Goal: Information Seeking & Learning: Learn about a topic

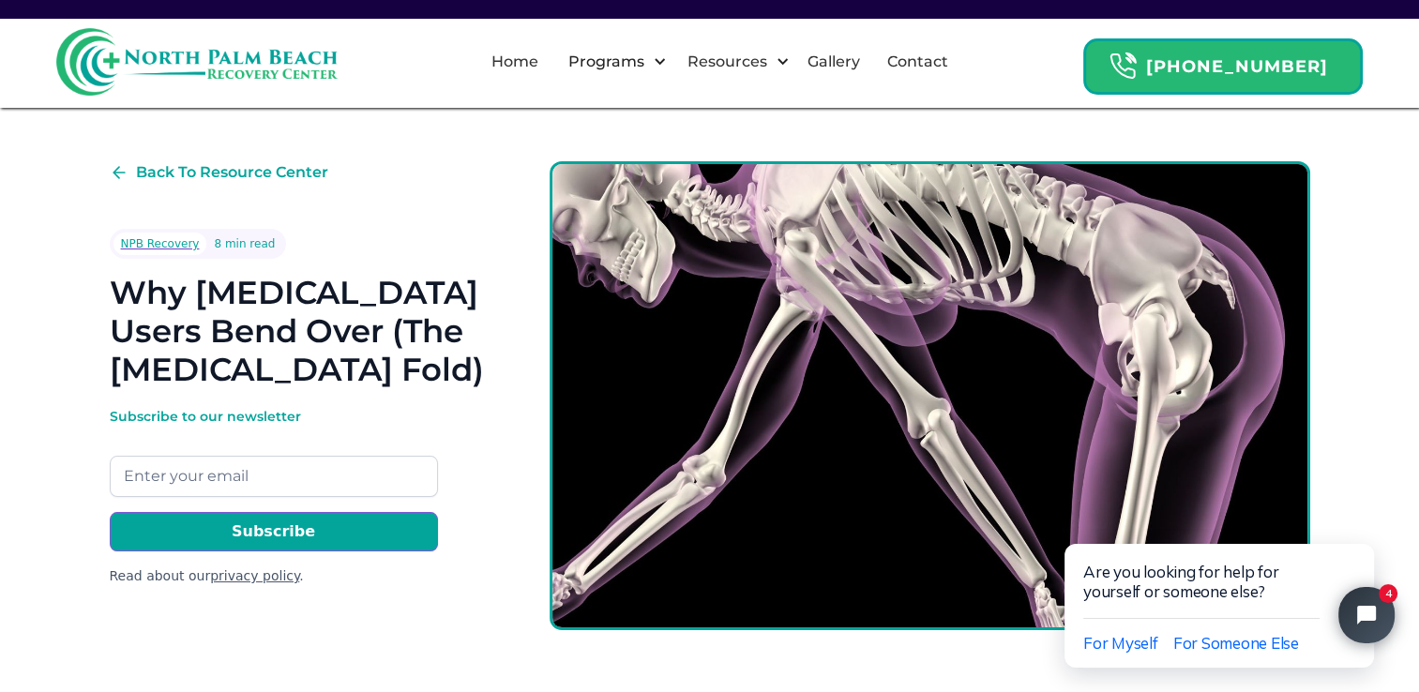
click at [773, 609] on img at bounding box center [929, 395] width 760 height 469
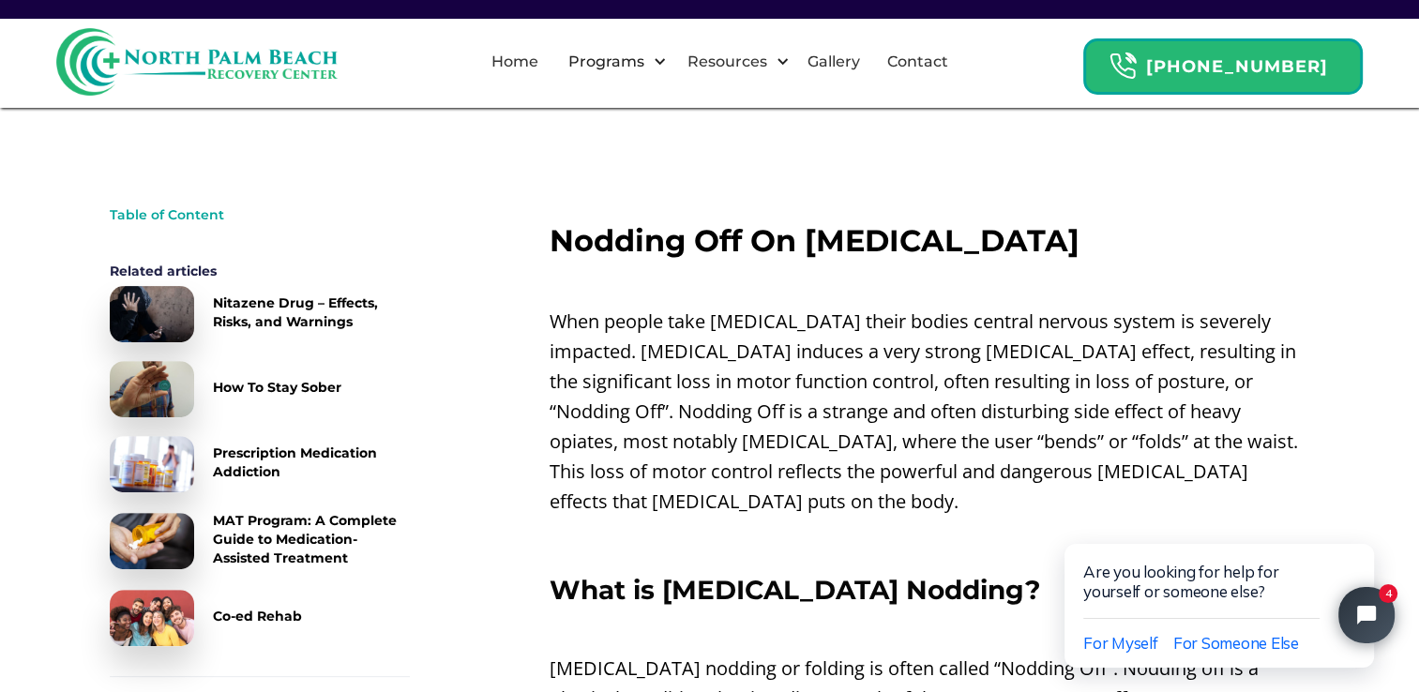
scroll to position [548, 0]
click at [1009, 526] on p "‍" at bounding box center [929, 541] width 760 height 30
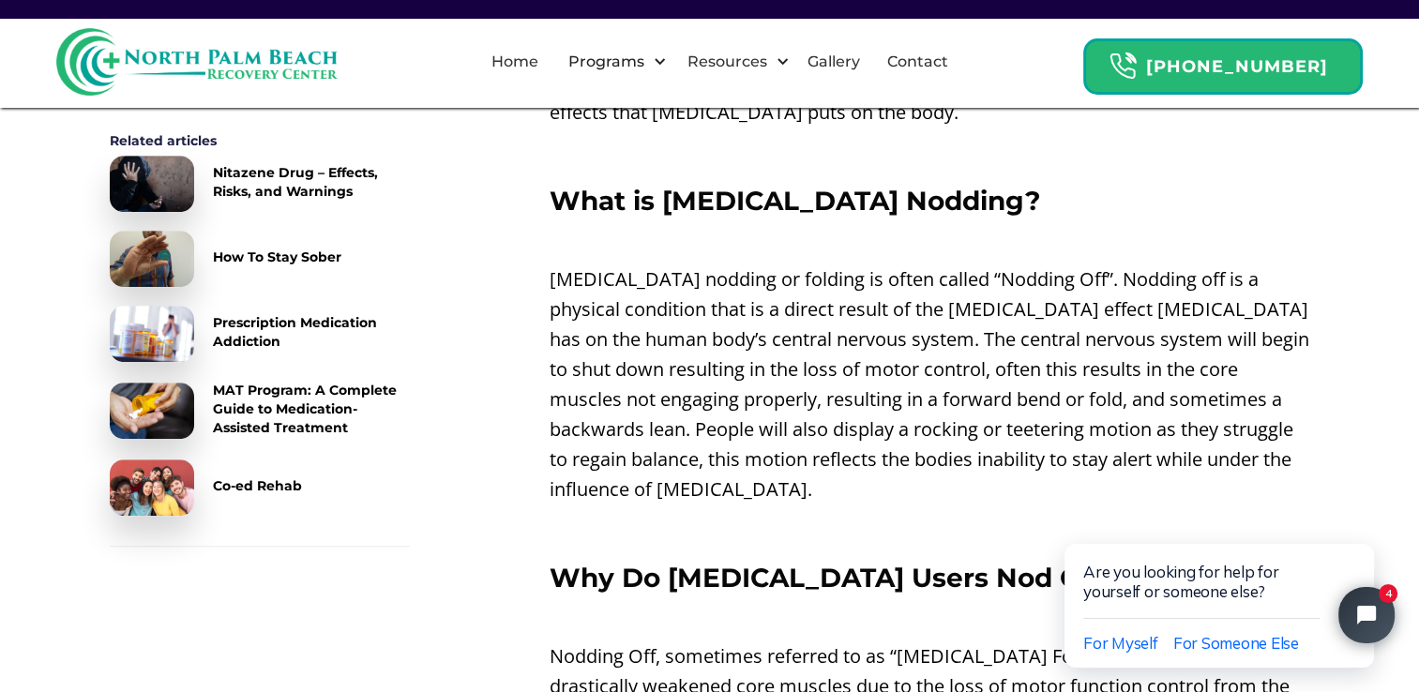
scroll to position [944, 0]
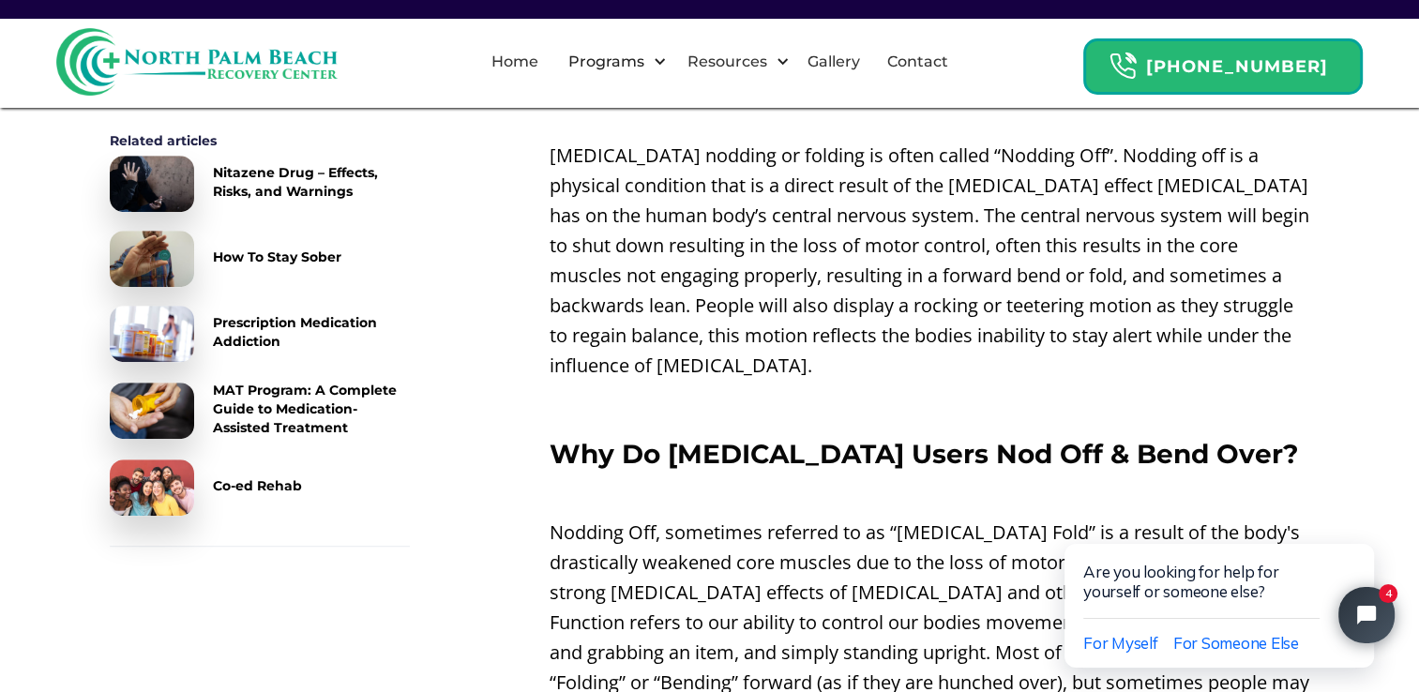
scroll to position [1077, 0]
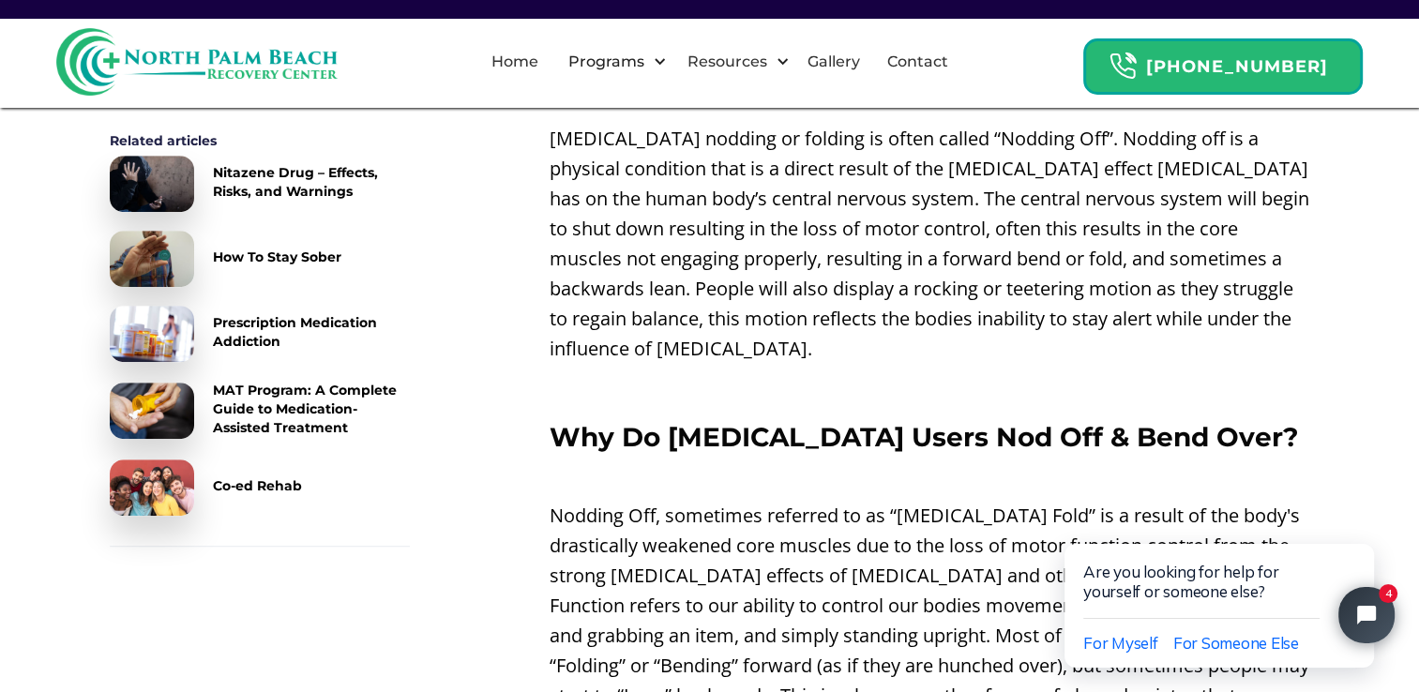
click at [765, 630] on p "Nodding Off, sometimes referred to as “[MEDICAL_DATA] Fold” is a result of the …" at bounding box center [929, 651] width 760 height 300
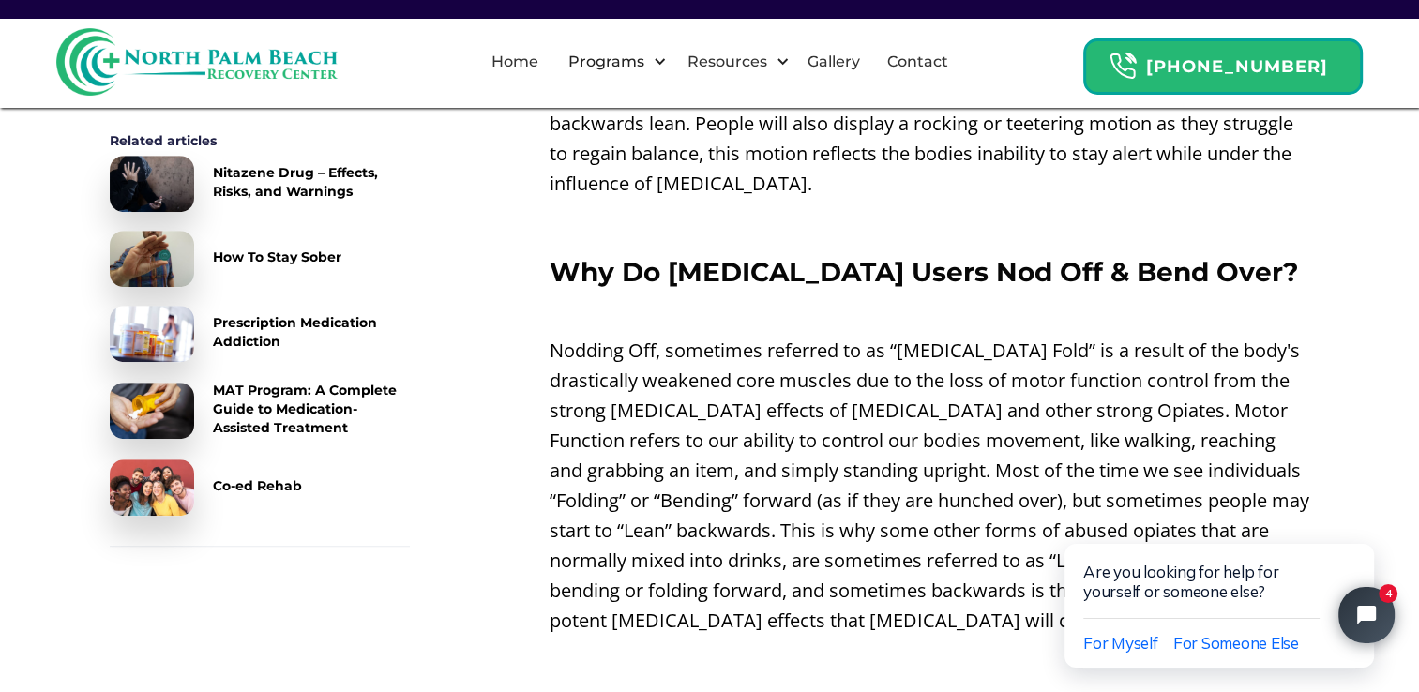
scroll to position [1279, 0]
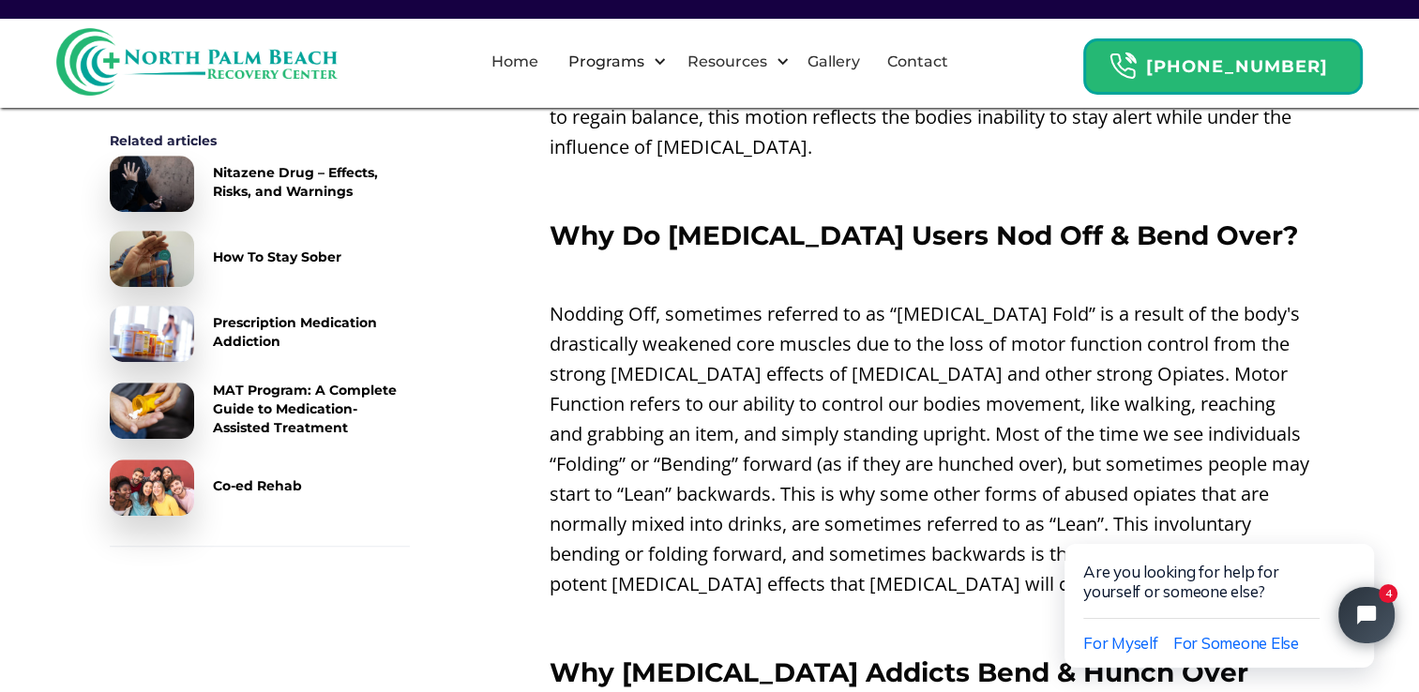
click at [804, 609] on p "‍" at bounding box center [929, 624] width 760 height 30
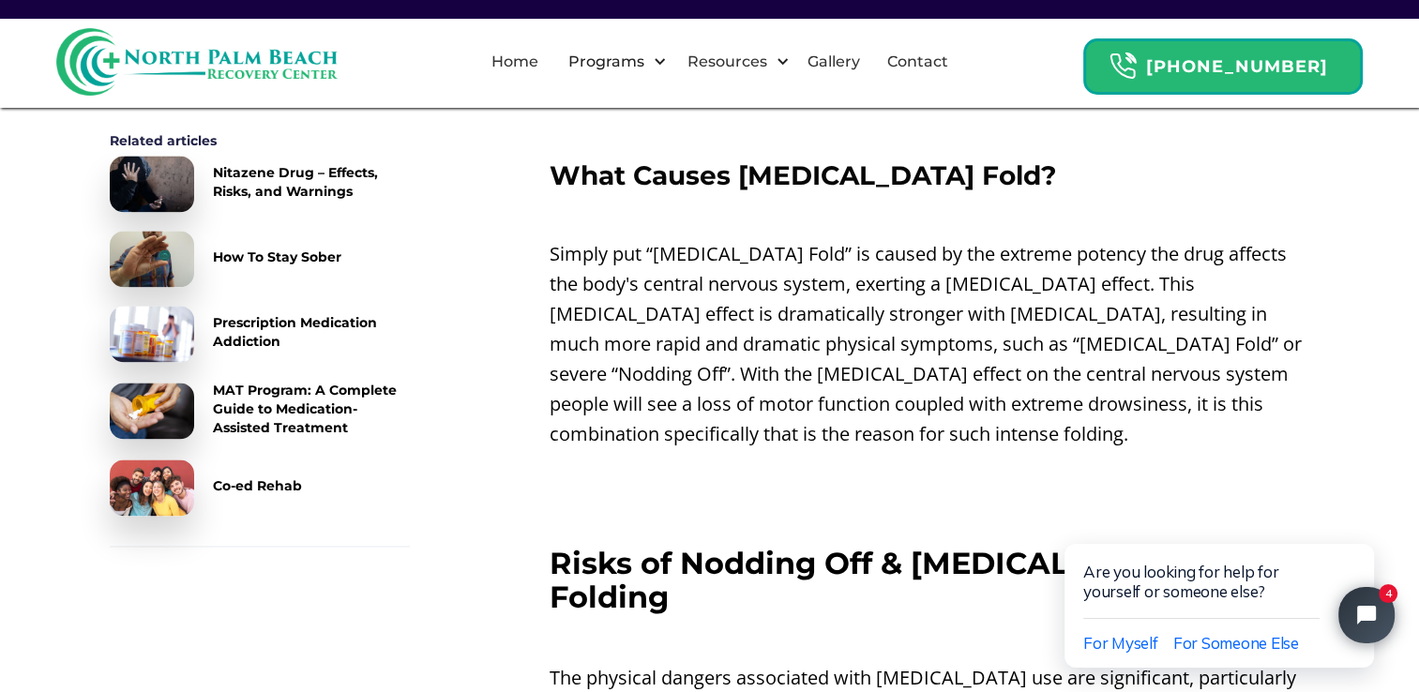
scroll to position [2754, 0]
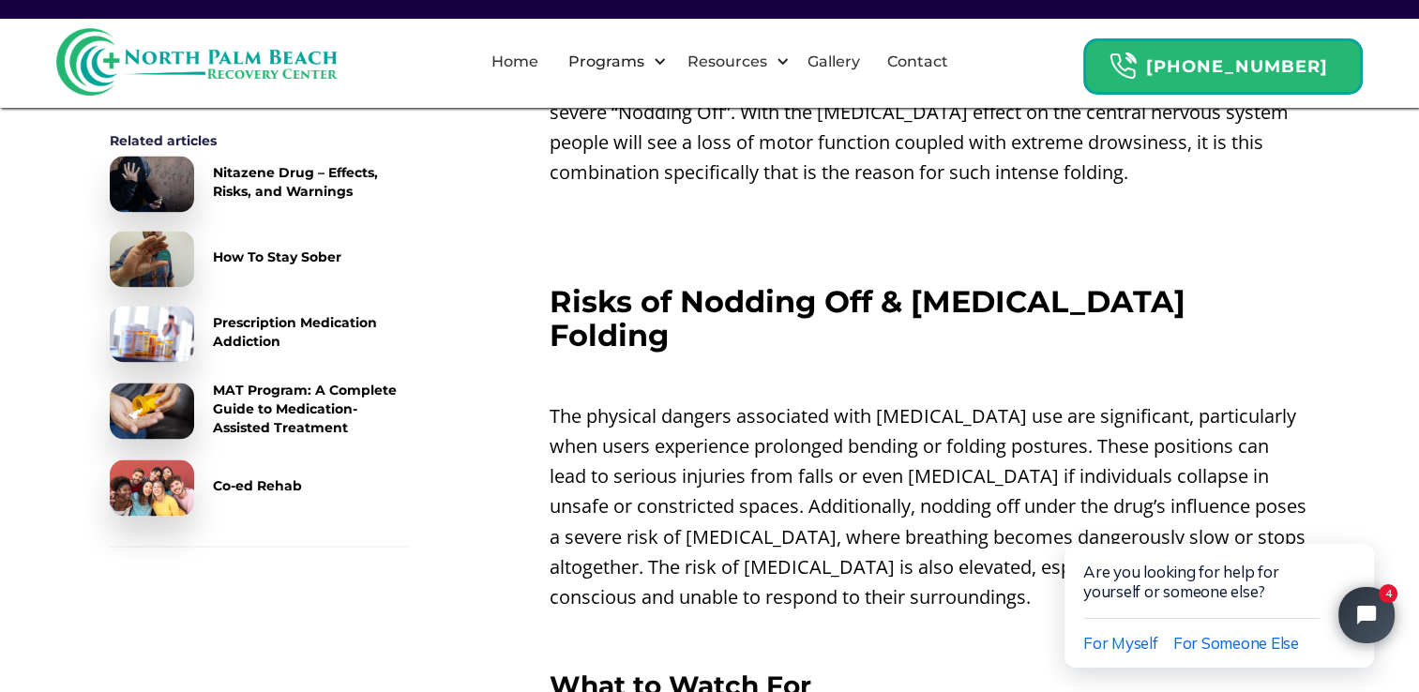
scroll to position [3045, 0]
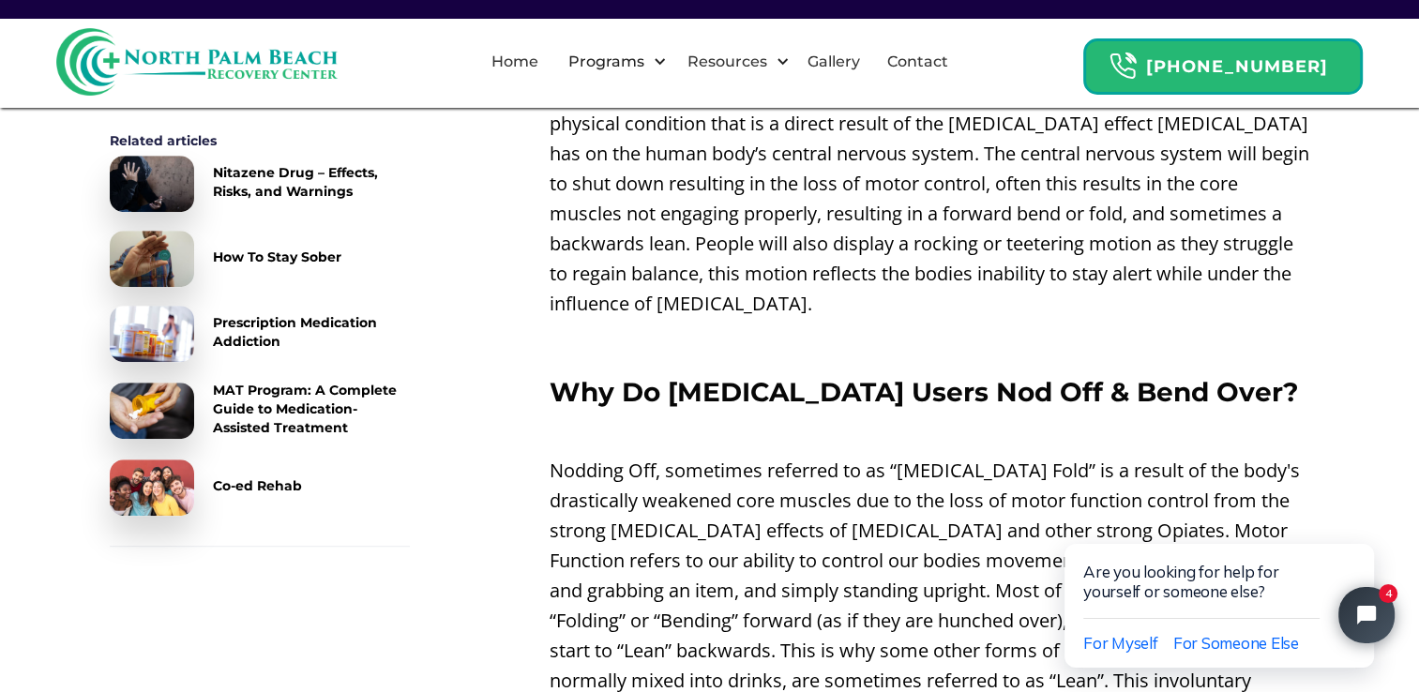
scroll to position [1129, 0]
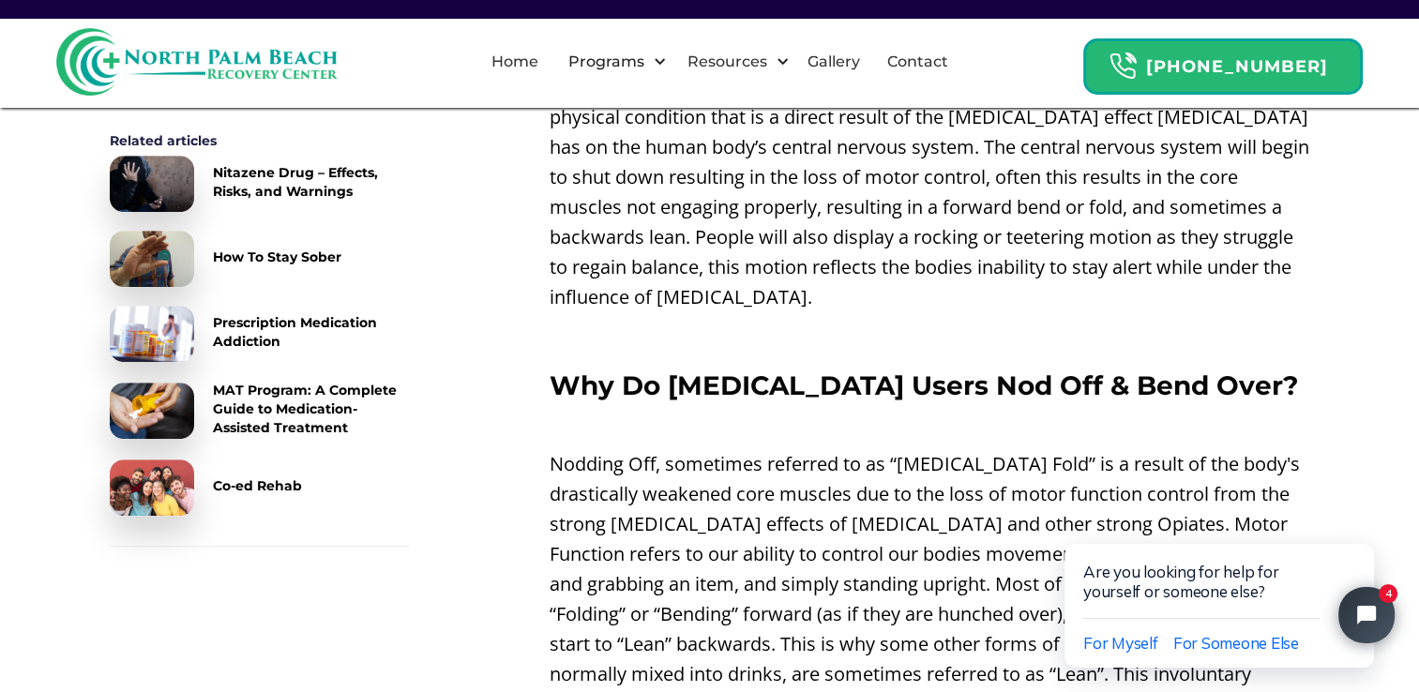
click at [932, 449] on p "Nodding Off, sometimes referred to as “[MEDICAL_DATA] Fold” is a result of the …" at bounding box center [929, 599] width 760 height 300
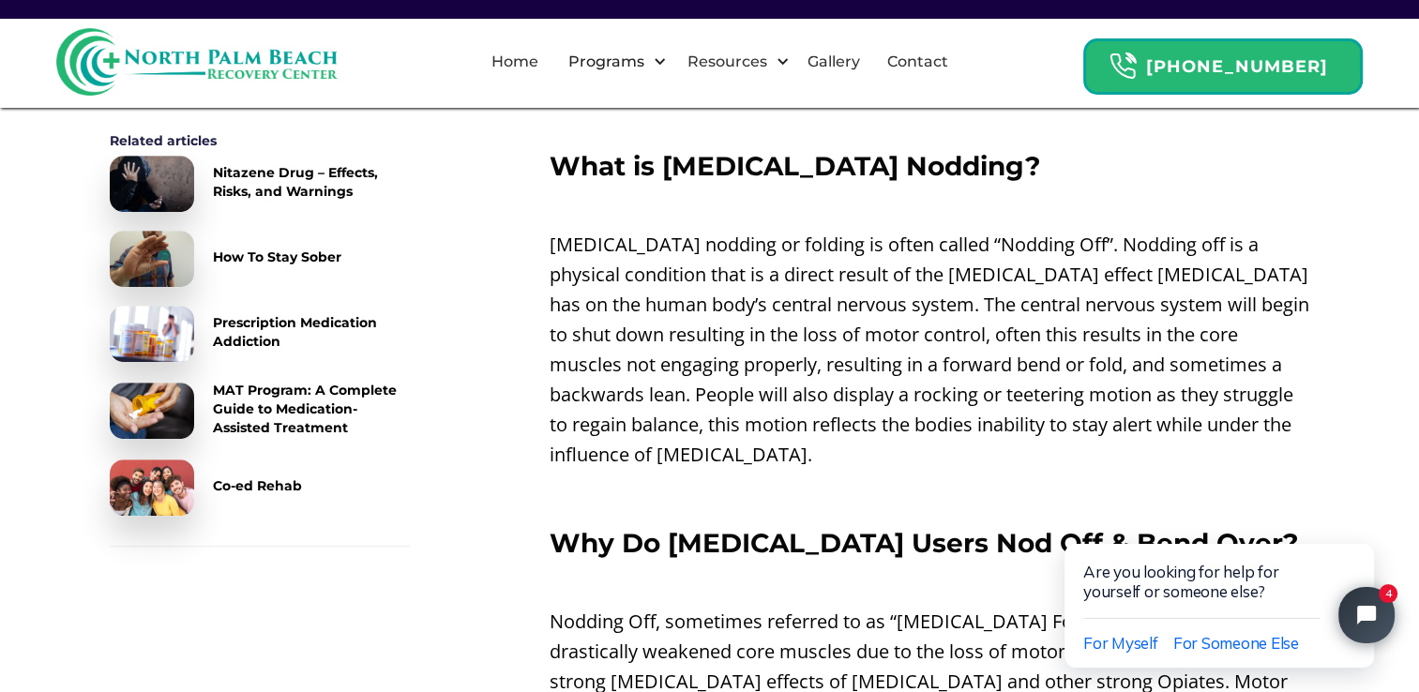
scroll to position [970, 0]
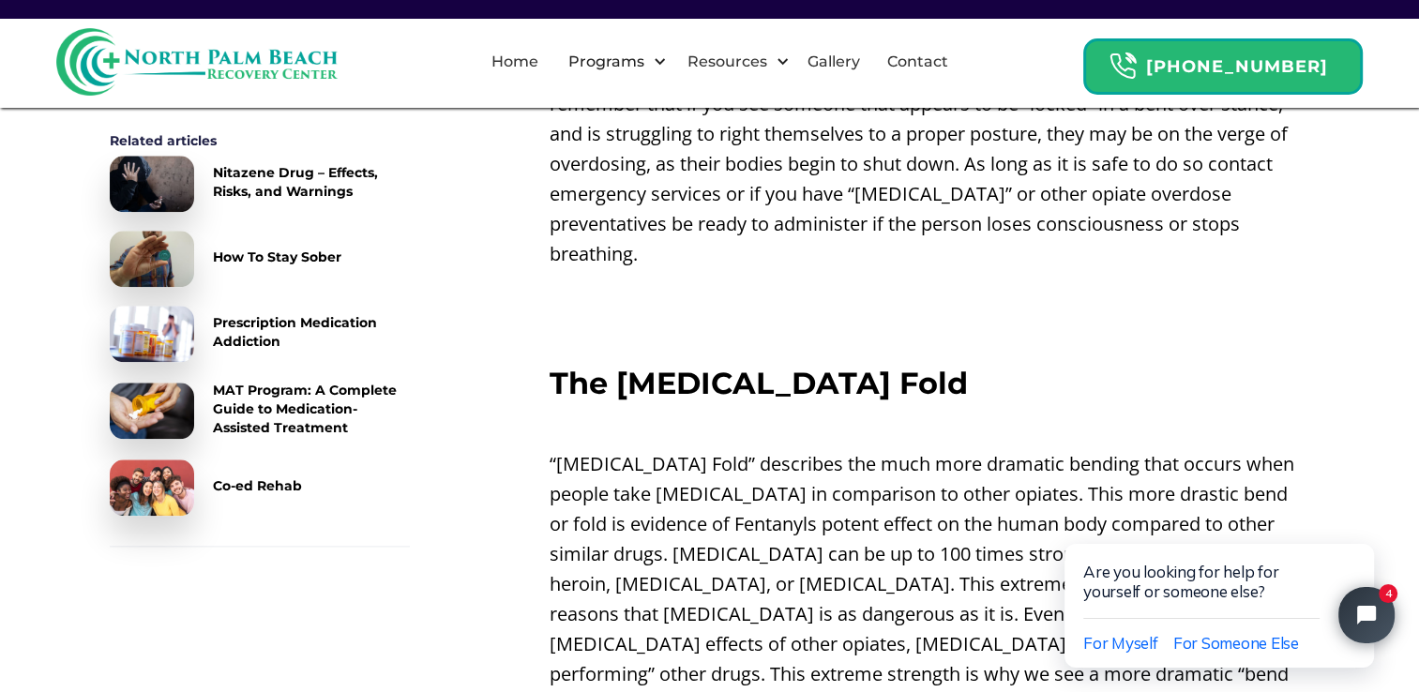
scroll to position [2138, 0]
